Goal: Task Accomplishment & Management: Manage account settings

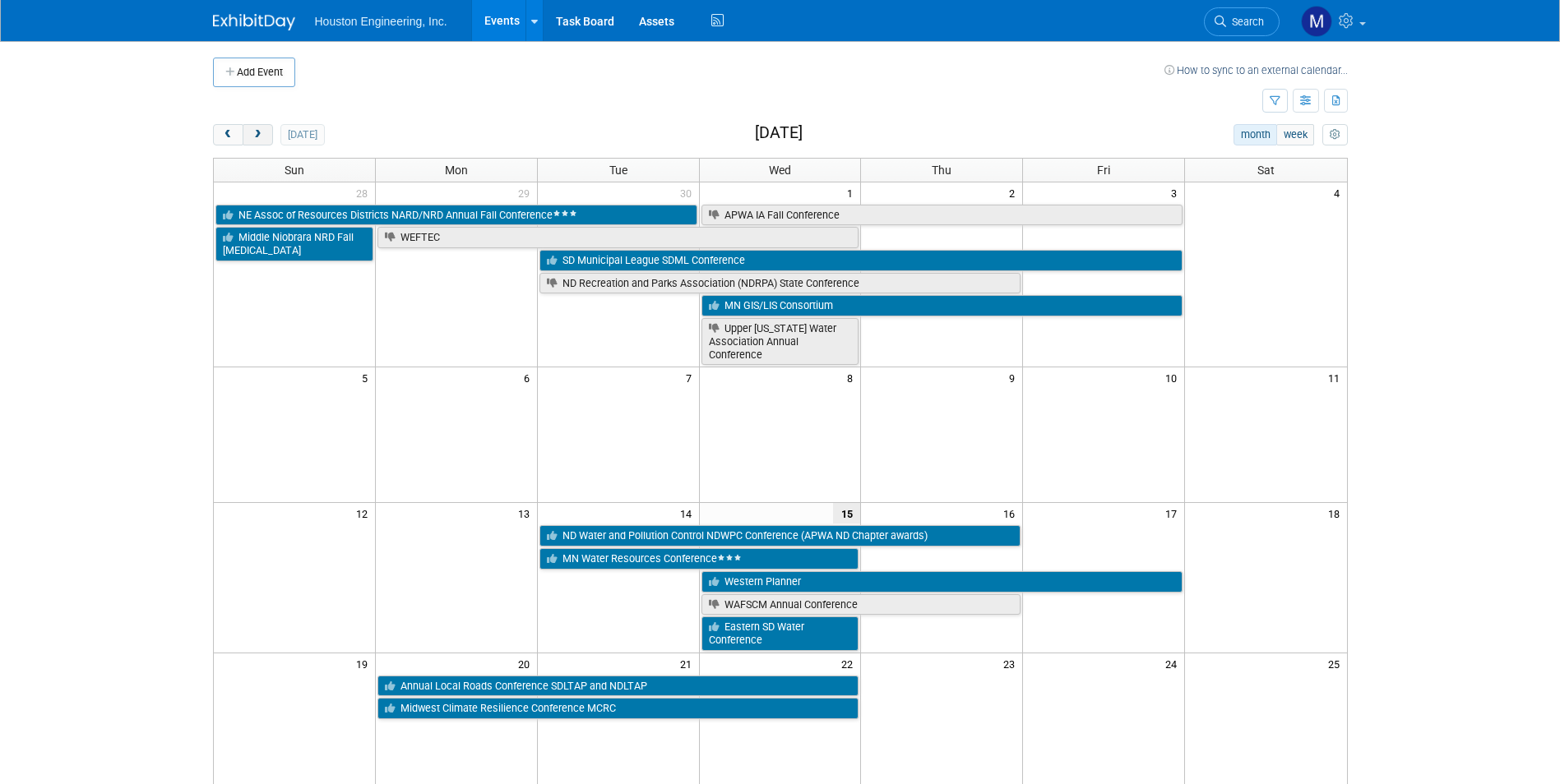
click at [256, 136] on span "next" at bounding box center [257, 135] width 12 height 11
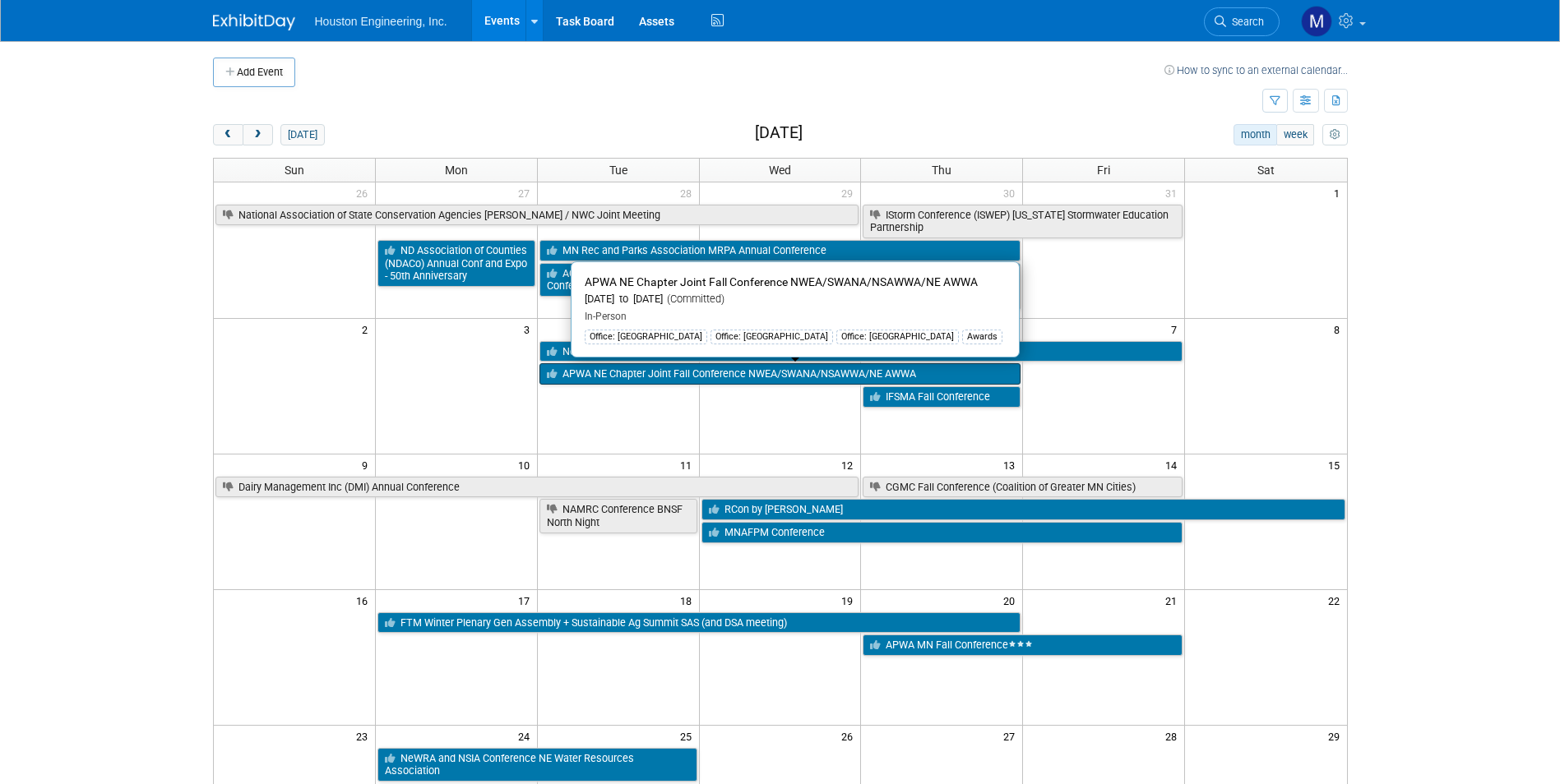
click at [793, 372] on link "APWA NE Chapter Joint Fall Conference NWEA/SWANA/NSAWWA/NE AWWA" at bounding box center [780, 375] width 482 height 22
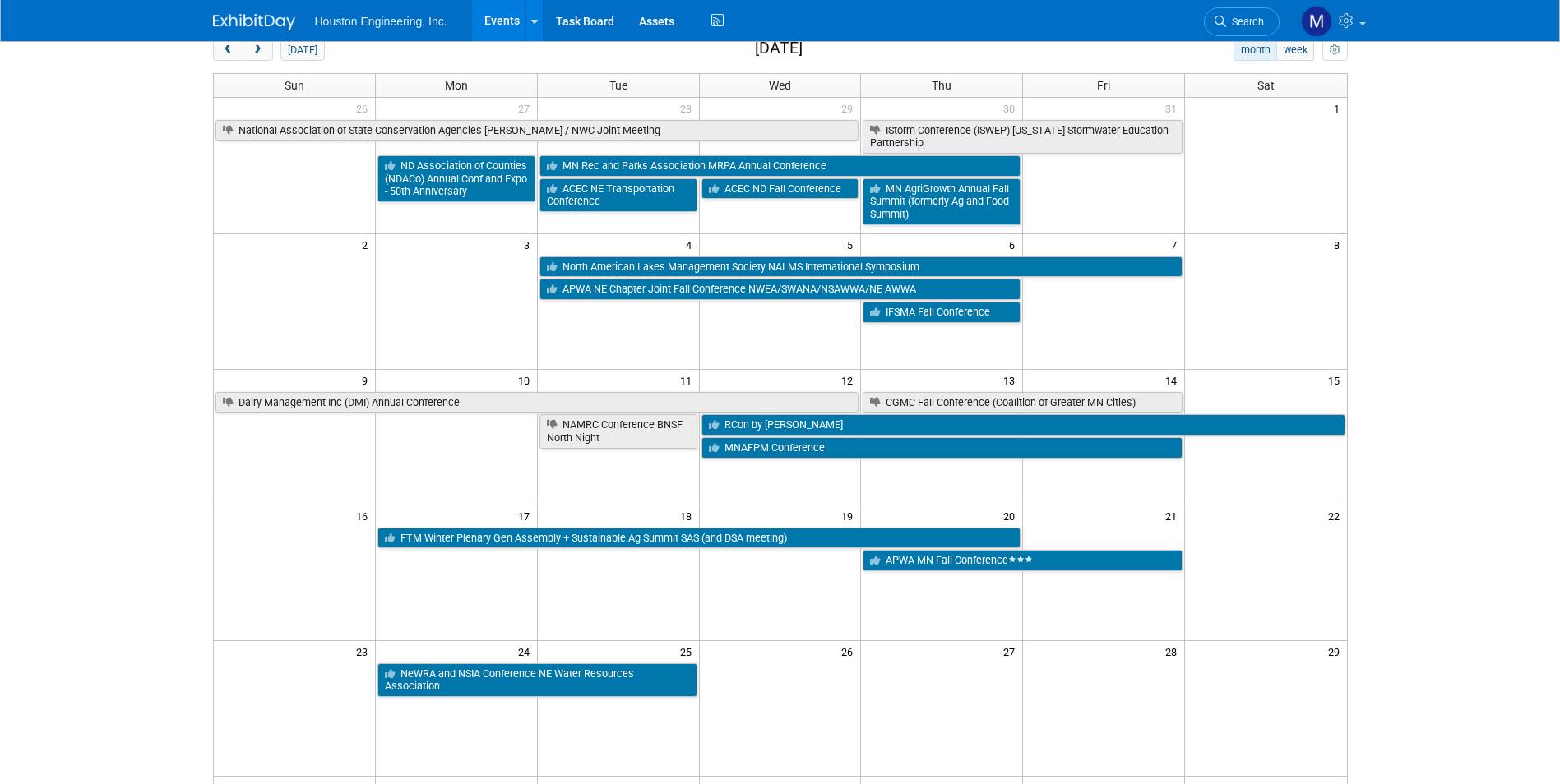
scroll to position [82, 0]
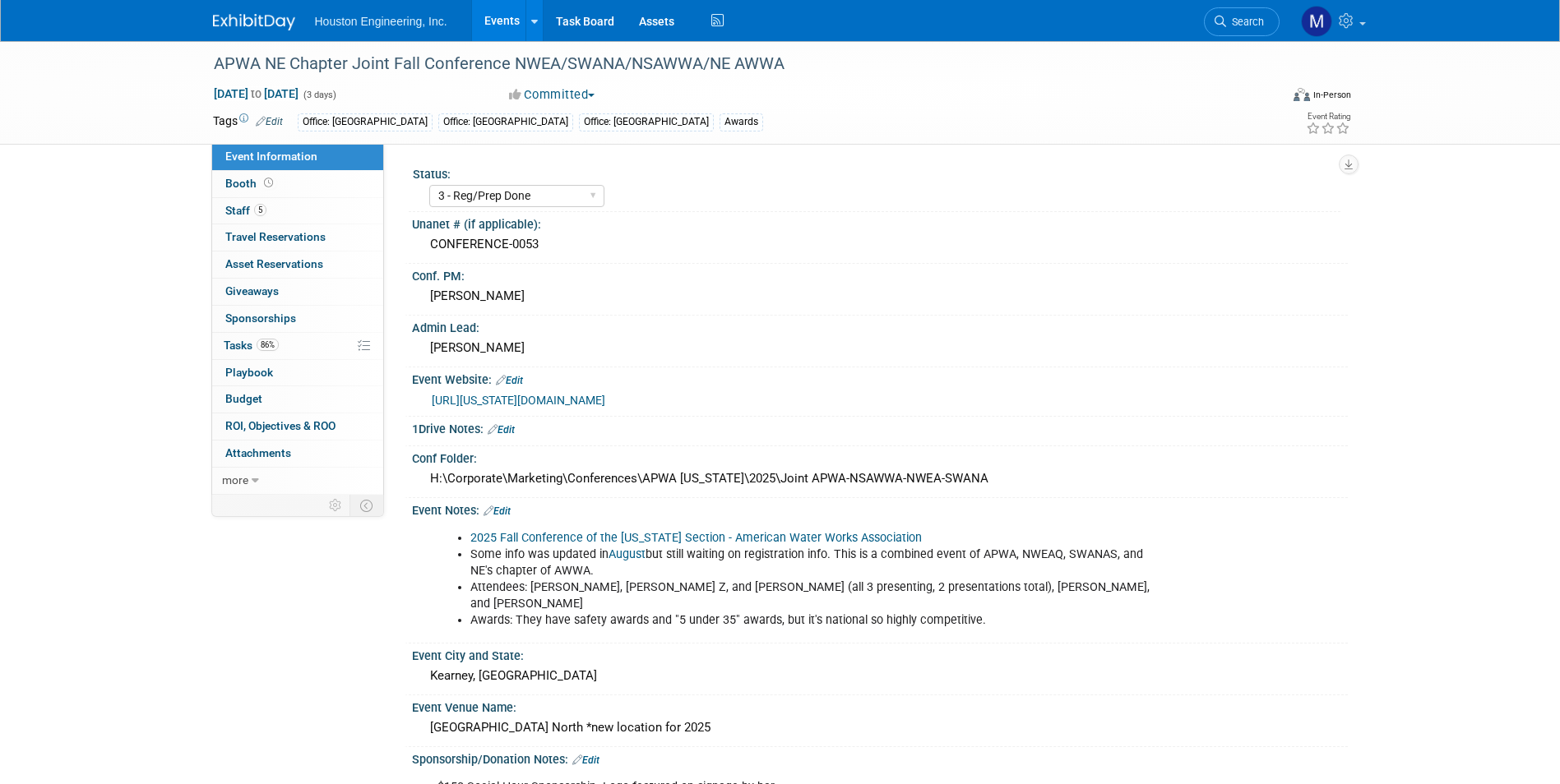
select select "3 - Reg/Prep Done"
select select "Yes"
select select "Multi-sector/Any/All"
drag, startPoint x: 510, startPoint y: 64, endPoint x: 782, endPoint y: 69, distance: 272.0
click at [782, 69] on div "APWA NE Chapter Joint Fall Conference NWEA/SWANA/NSAWWA/NE AWWA" at bounding box center [731, 64] width 1046 height 30
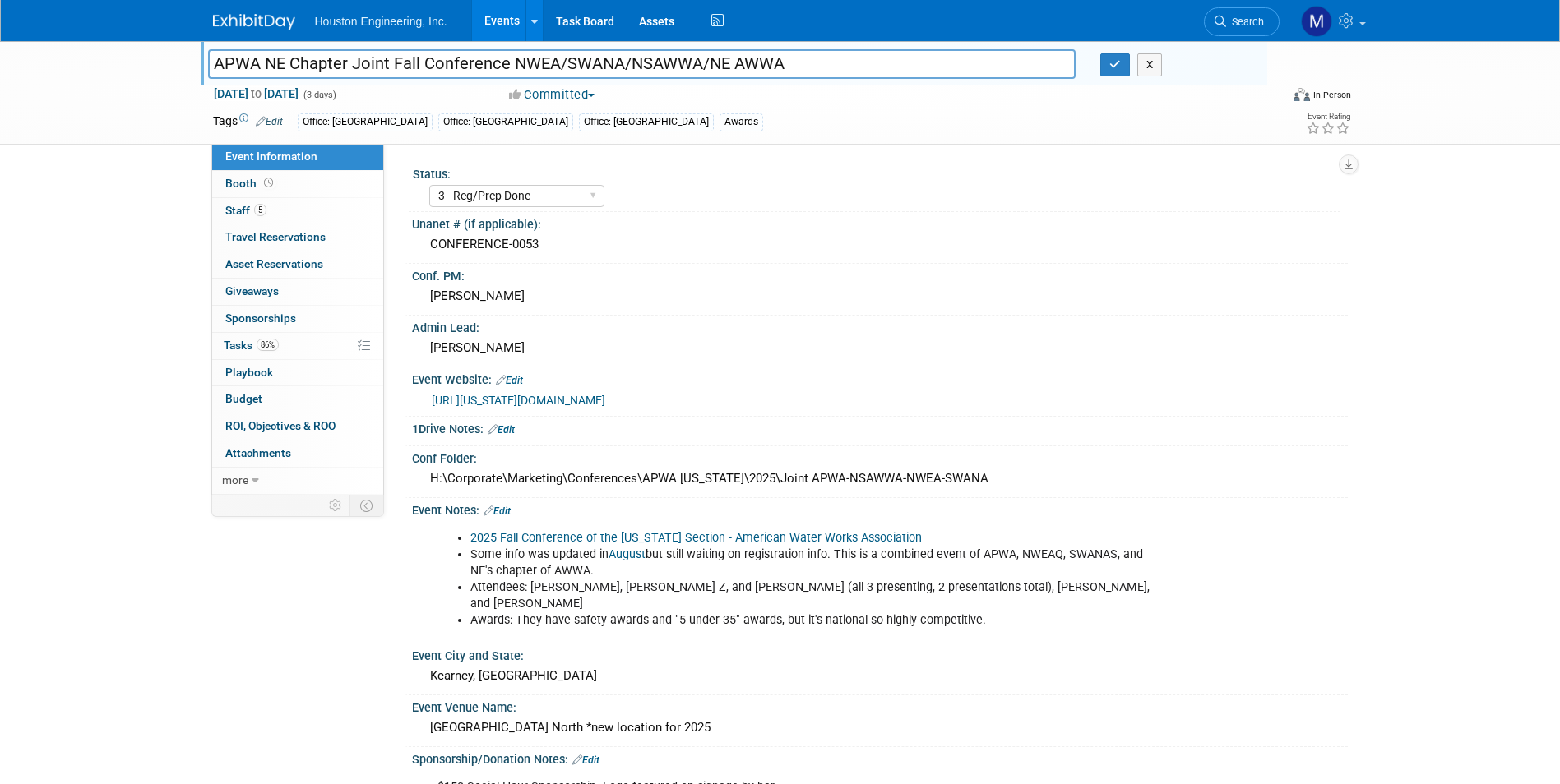
drag, startPoint x: 782, startPoint y: 69, endPoint x: 786, endPoint y: 62, distance: 8.1
click at [786, 62] on input "APWA NE Chapter Joint Fall Conference NWEA/SWANA/NSAWWA/NE AWWA" at bounding box center [642, 63] width 868 height 29
drag, startPoint x: 786, startPoint y: 62, endPoint x: 519, endPoint y: 67, distance: 267.0
click at [519, 67] on input "APWA NE Chapter Joint Fall Conference NWEA/SWANA/NSAWWA/NE AWWA" at bounding box center [642, 63] width 868 height 29
click at [793, 170] on div "Status:" at bounding box center [877, 172] width 927 height 21
